Goal: Use online tool/utility: Utilize a website feature to perform a specific function

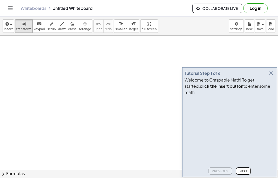
click at [33, 32] on button "keyboard keypad" at bounding box center [39, 25] width 14 height 13
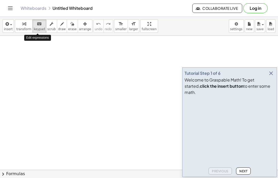
click at [270, 76] on icon "button" at bounding box center [271, 73] width 6 height 6
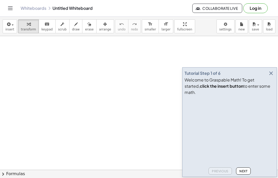
click at [10, 24] on icon "button" at bounding box center [8, 24] width 5 height 6
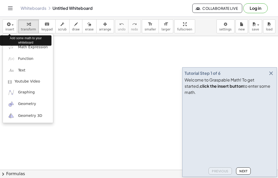
click at [38, 47] on span "Math Expression" at bounding box center [33, 47] width 30 height 5
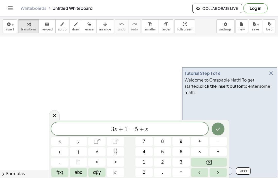
click at [218, 164] on button "Backspace" at bounding box center [209, 161] width 36 height 9
click at [220, 160] on button "Backspace" at bounding box center [209, 161] width 36 height 9
click at [219, 159] on button "Backspace" at bounding box center [209, 161] width 36 height 9
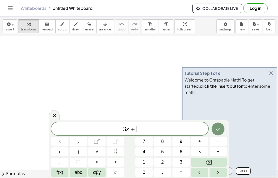
click at [220, 159] on button "Backspace" at bounding box center [209, 161] width 36 height 9
click at [217, 160] on button "Backspace" at bounding box center [209, 161] width 36 height 9
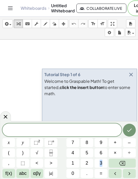
click at [129, 78] on icon "button" at bounding box center [131, 75] width 6 height 6
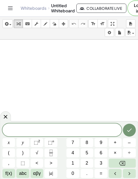
click at [103, 143] on button "9" at bounding box center [100, 142] width 13 height 9
click at [116, 142] on span "+" at bounding box center [115, 142] width 3 height 7
click at [102, 152] on span "6" at bounding box center [101, 153] width 3 height 7
click at [12, 144] on button "x" at bounding box center [8, 142] width 13 height 9
click at [132, 141] on button "–" at bounding box center [129, 142] width 13 height 9
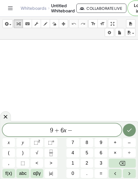
click at [76, 162] on button "1" at bounding box center [72, 163] width 13 height 9
click at [76, 144] on button "7" at bounding box center [72, 142] width 13 height 9
click at [101, 175] on span "=" at bounding box center [100, 173] width 3 height 7
click at [90, 154] on button "5" at bounding box center [86, 153] width 13 height 9
click at [11, 142] on button "x" at bounding box center [8, 142] width 13 height 9
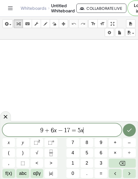
click at [118, 144] on button "+" at bounding box center [114, 142] width 13 height 9
click at [90, 156] on button "5" at bounding box center [86, 153] width 13 height 9
click at [129, 163] on button "Backspace" at bounding box center [121, 163] width 27 height 9
click at [72, 152] on span "4" at bounding box center [72, 153] width 3 height 7
click at [129, 142] on span "–" at bounding box center [129, 142] width 3 height 7
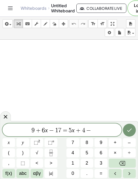
click at [89, 166] on button "2" at bounding box center [86, 163] width 13 height 9
click at [9, 145] on span "x" at bounding box center [9, 142] width 2 height 7
click at [131, 143] on button "–" at bounding box center [129, 142] width 13 height 9
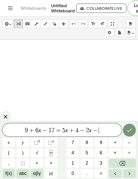
click at [105, 153] on button "6" at bounding box center [100, 153] width 13 height 9
click at [131, 131] on icon "Done" at bounding box center [129, 130] width 6 height 6
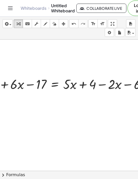
scroll to position [32, 0]
